Goal: Check status: Check status

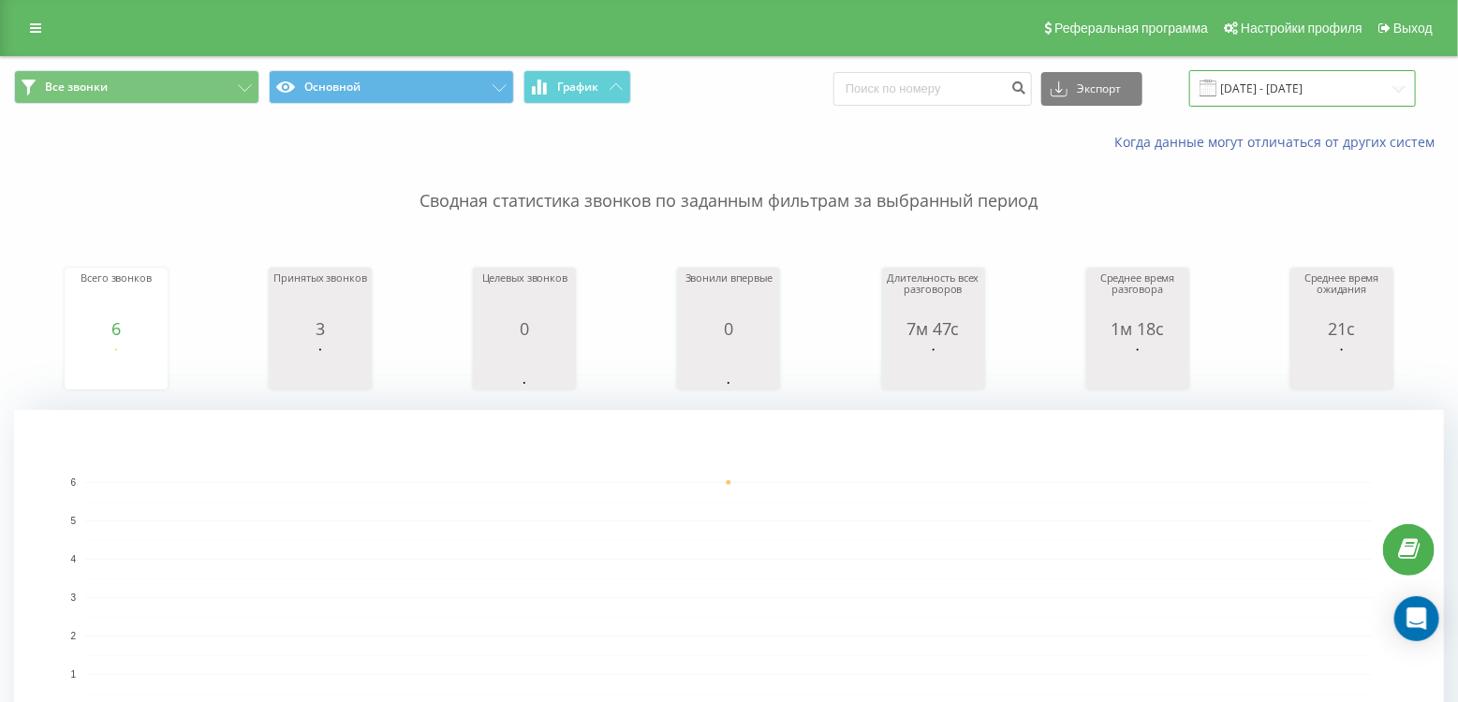
click at [1303, 91] on input "[DATE] - [DATE]" at bounding box center [1302, 88] width 227 height 37
click at [1253, 101] on input "[DATE] - [DATE]" at bounding box center [1302, 88] width 227 height 37
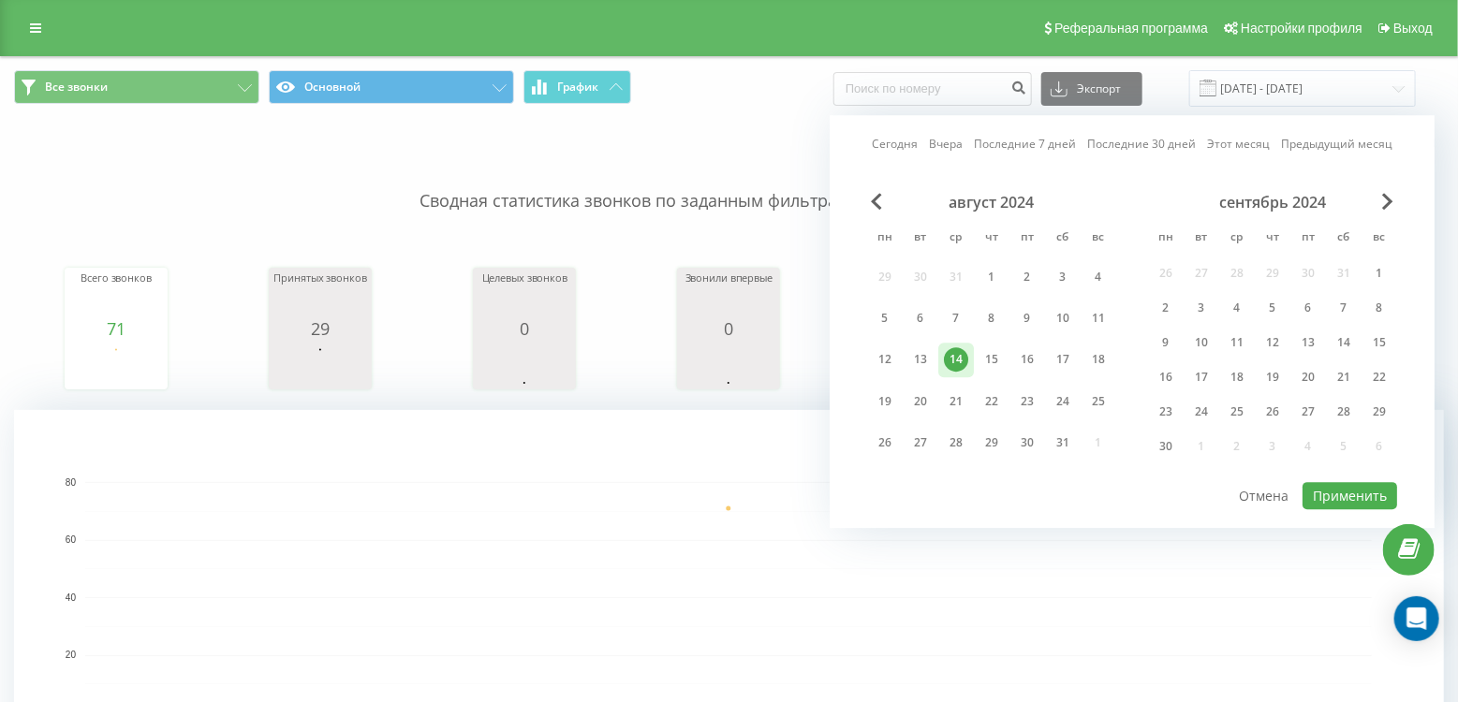
click at [889, 139] on link "Сегодня" at bounding box center [895, 145] width 46 height 18
click at [1346, 492] on button "Применить" at bounding box center [1349, 495] width 95 height 27
type input "[DATE] - [DATE]"
